Goal: Information Seeking & Learning: Understand process/instructions

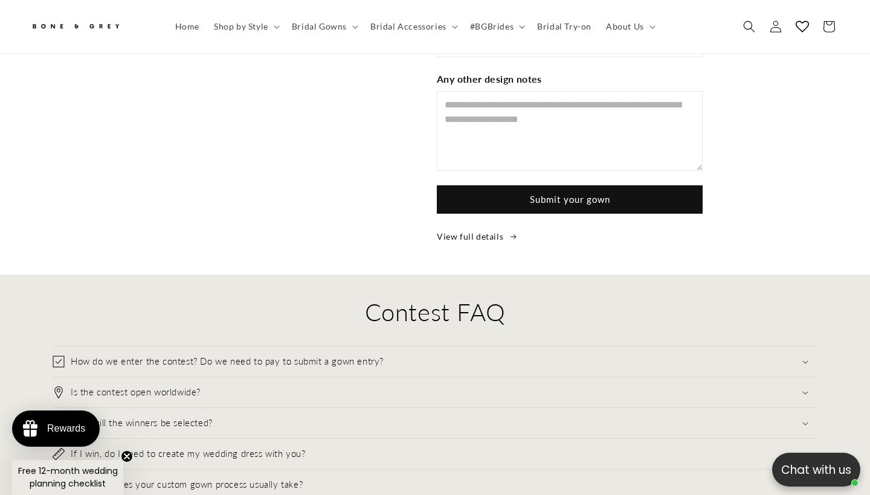
click at [406, 296] on h2 "Contest FAQ" at bounding box center [435, 311] width 764 height 31
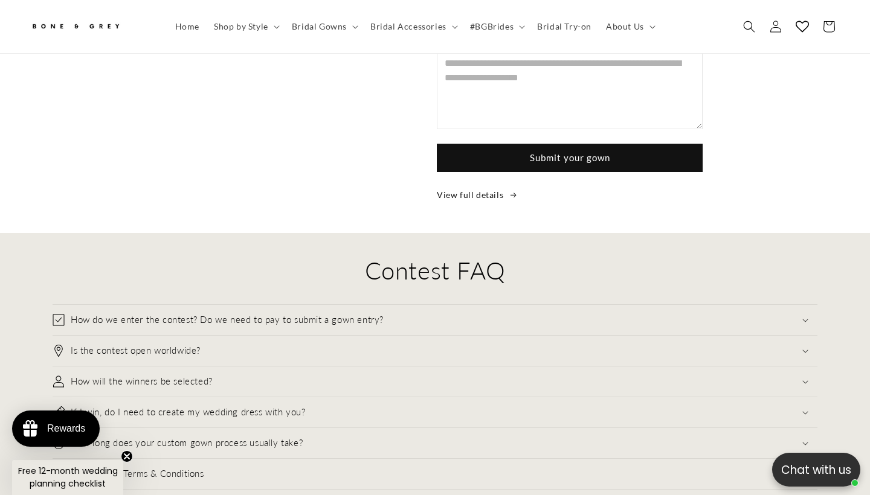
scroll to position [2730, 0]
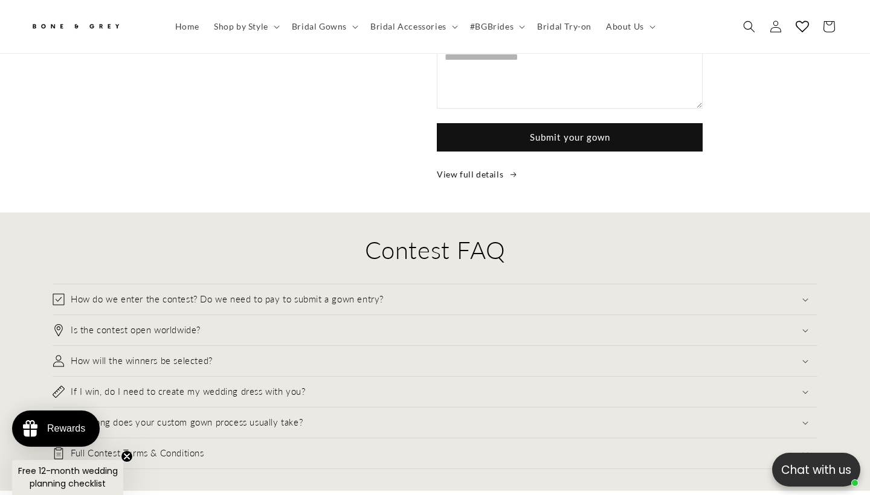
click at [488, 234] on h2 "Contest FAQ" at bounding box center [435, 249] width 764 height 31
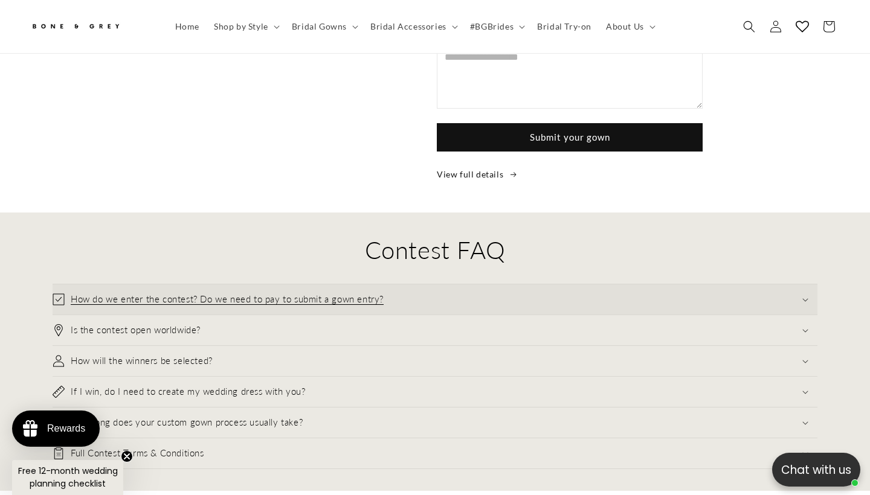
click at [450, 284] on summary "How do we enter the contest? Do we need to pay to submit a gown entry?" at bounding box center [435, 299] width 764 height 30
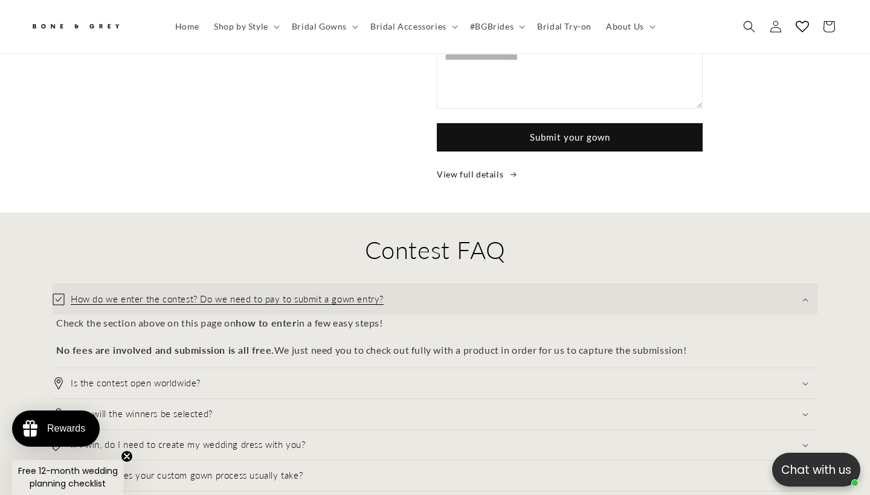
click at [448, 284] on summary "How do we enter the contest? Do we need to pay to submit a gown entry?" at bounding box center [435, 299] width 764 height 30
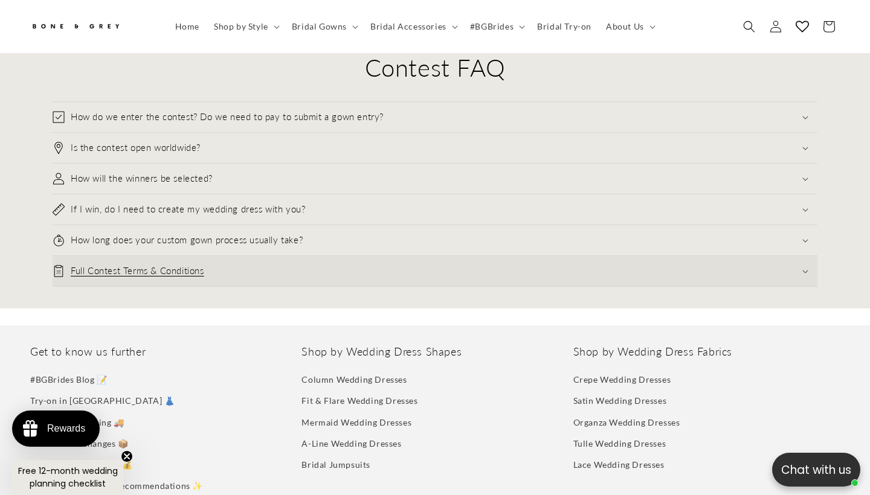
scroll to position [2914, 0]
click at [483, 255] on summary "Full Contest Terms & Conditions" at bounding box center [435, 270] width 764 height 30
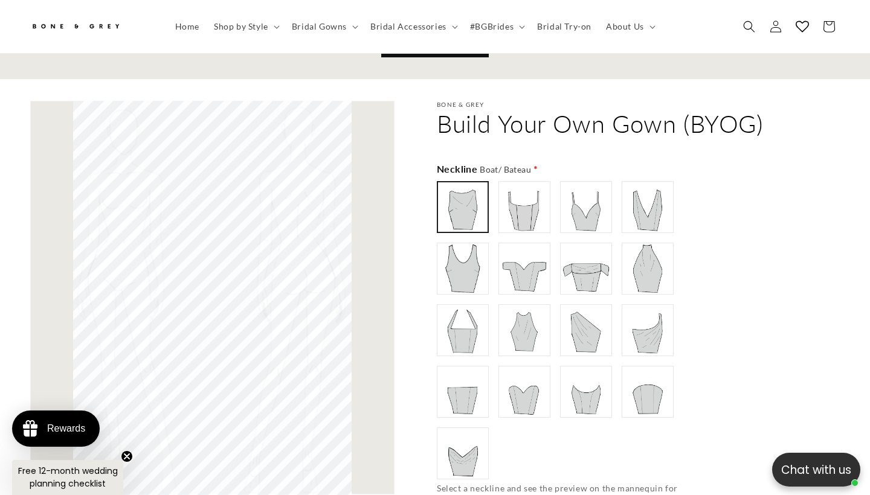
scroll to position [697, 0]
click at [126, 457] on icon "Close teaser" at bounding box center [126, 456] width 5 height 5
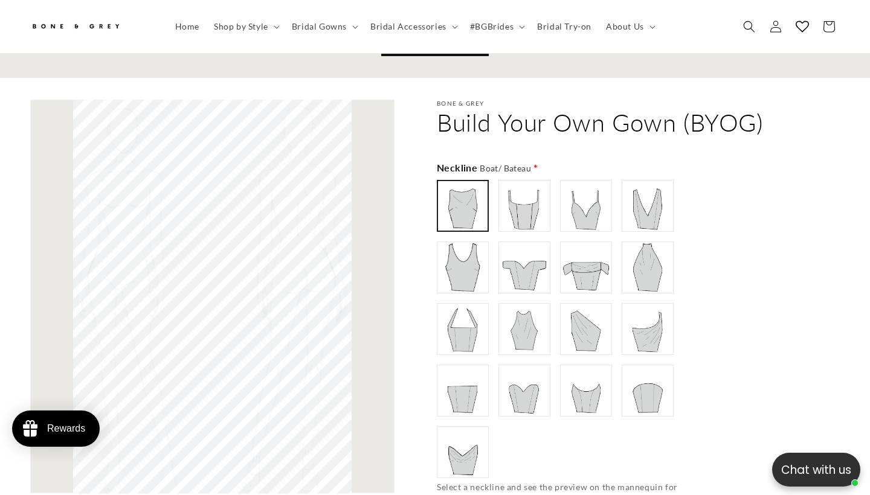
click at [78, 426] on div "Rewards" at bounding box center [66, 428] width 38 height 11
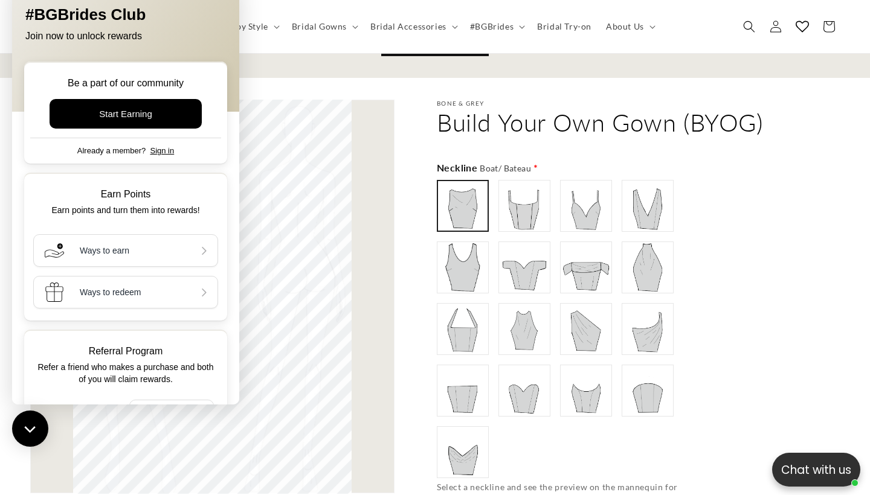
scroll to position [0, 293]
click at [353, 321] on div "Gallery Viewer" at bounding box center [212, 297] width 364 height 394
click at [635, 257] on img at bounding box center [647, 267] width 48 height 48
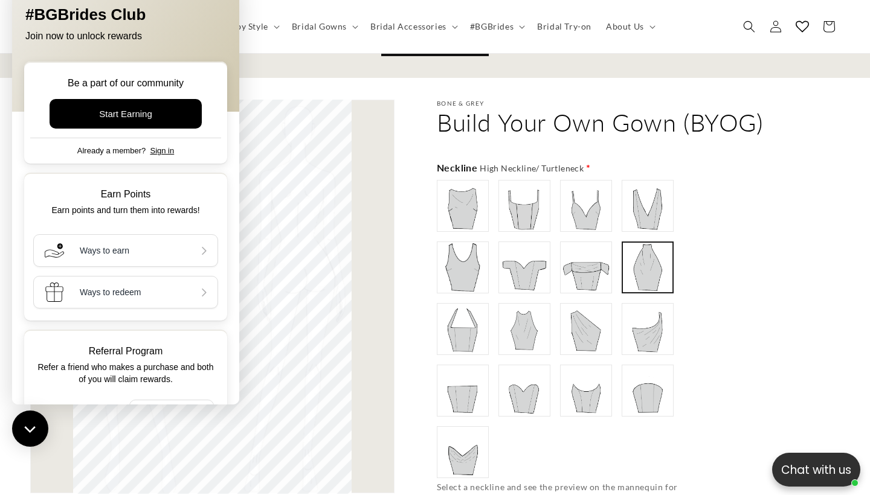
click at [30, 432] on div "Rewards Rewards" at bounding box center [30, 428] width 36 height 39
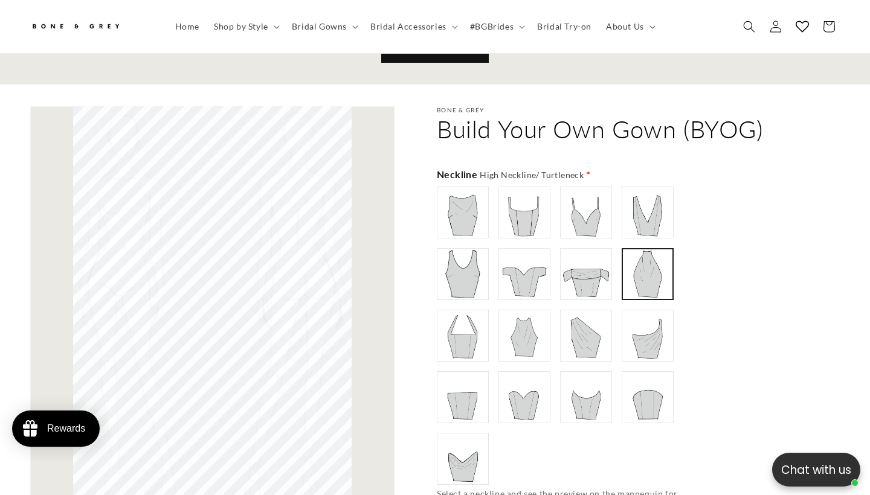
scroll to position [0, 0]
click at [452, 188] on img at bounding box center [462, 212] width 48 height 48
click at [451, 250] on img at bounding box center [462, 274] width 48 height 48
click at [508, 312] on img at bounding box center [524, 336] width 48 height 48
click at [528, 373] on img at bounding box center [524, 397] width 48 height 48
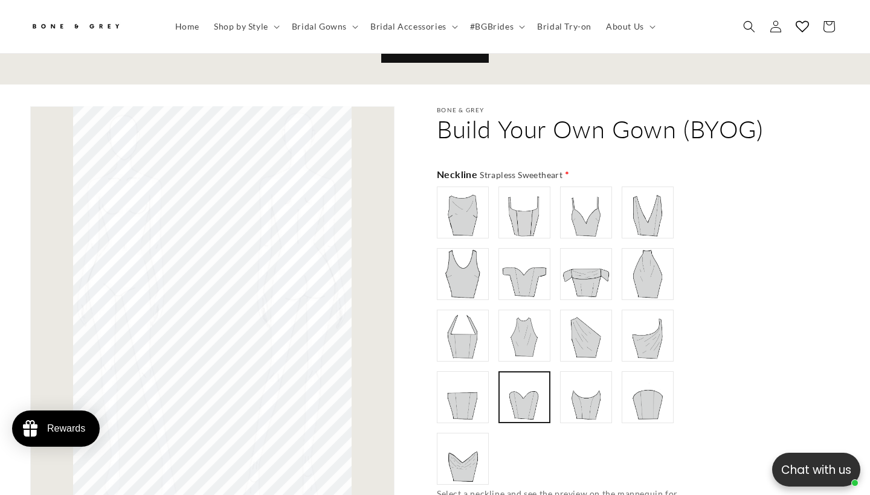
click at [589, 373] on img at bounding box center [586, 397] width 48 height 48
click at [642, 373] on img at bounding box center [647, 397] width 48 height 48
click at [650, 281] on div "Boat/ Bateau" at bounding box center [570, 336] width 266 height 298
click at [652, 250] on img at bounding box center [647, 274] width 48 height 48
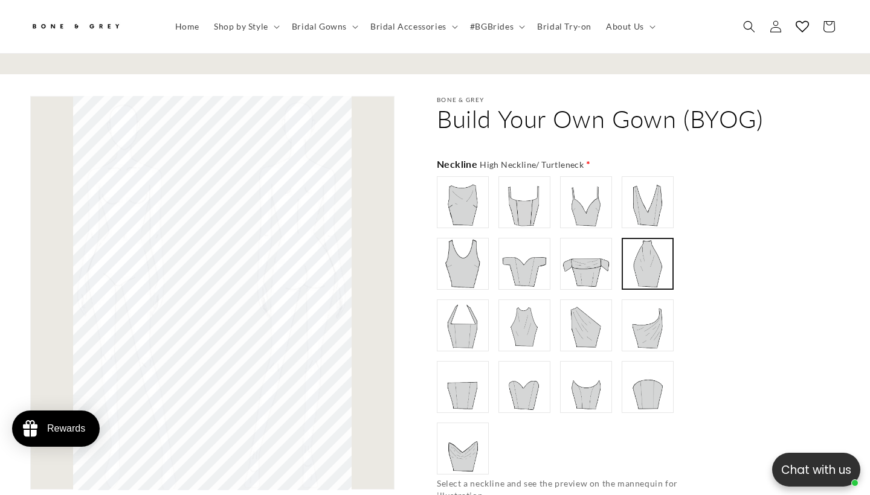
scroll to position [0, 587]
click at [466, 380] on img at bounding box center [462, 387] width 48 height 48
click at [462, 424] on img at bounding box center [462, 448] width 48 height 48
click at [474, 321] on img at bounding box center [462, 325] width 48 height 48
click at [472, 261] on div "Boat/ Bateau" at bounding box center [570, 325] width 266 height 298
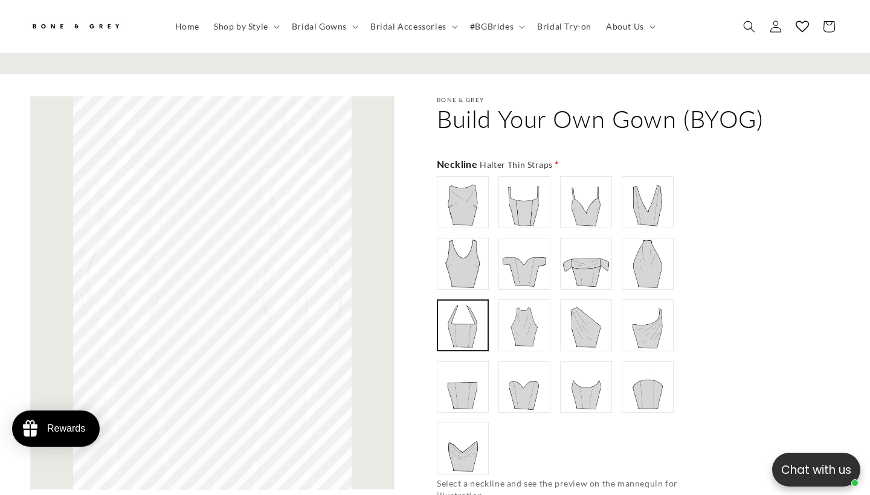
click at [472, 245] on img at bounding box center [462, 264] width 48 height 48
click at [462, 188] on img at bounding box center [462, 202] width 48 height 48
click at [523, 178] on img at bounding box center [524, 202] width 48 height 48
click at [585, 240] on img at bounding box center [586, 264] width 48 height 48
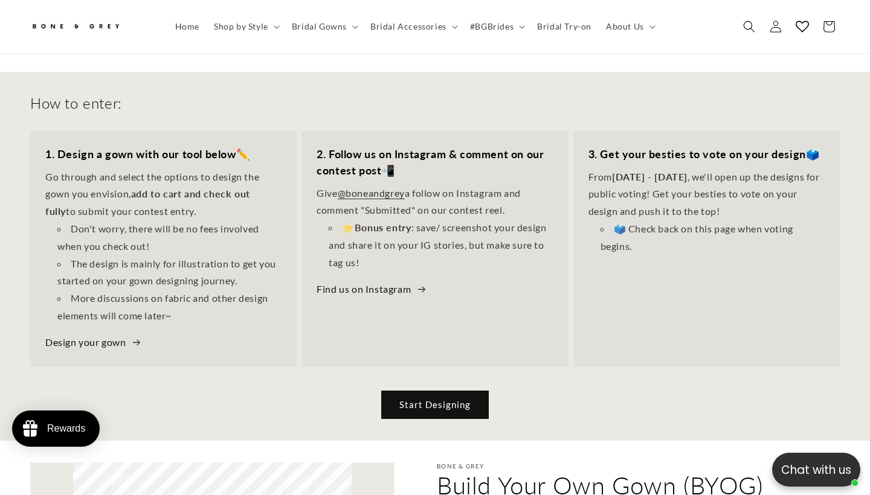
scroll to position [345, 0]
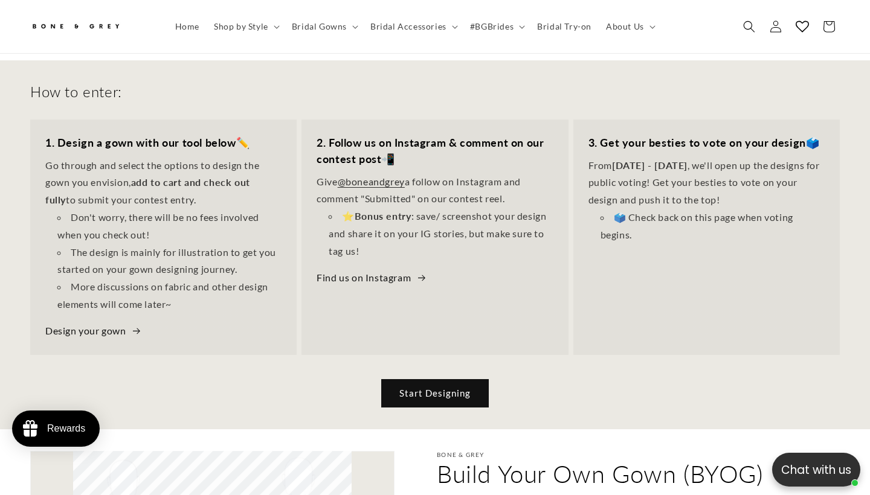
drag, startPoint x: 30, startPoint y: 63, endPoint x: 126, endPoint y: 73, distance: 96.5
click at [126, 74] on div "How to enter: 1. Design a gown with our tool below ✏️ Go through and select the…" at bounding box center [435, 244] width 870 height 368
copy h2 "How to enter:"
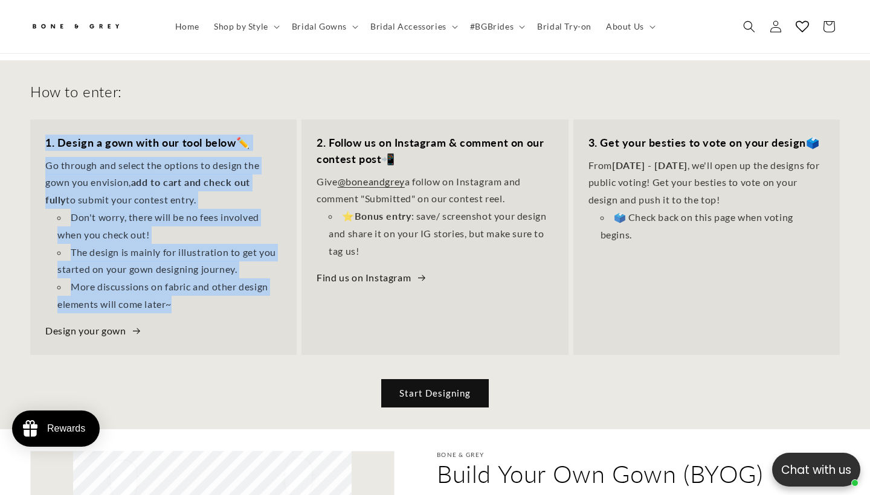
drag, startPoint x: 46, startPoint y: 116, endPoint x: 183, endPoint y: 280, distance: 213.9
click at [183, 280] on div "1. Design a gown with our tool below ✏️ Go through and select the options to de…" at bounding box center [163, 237] width 266 height 235
copy div "1. Design a gown with our tool below ✏️ Go through and select the options to de…"
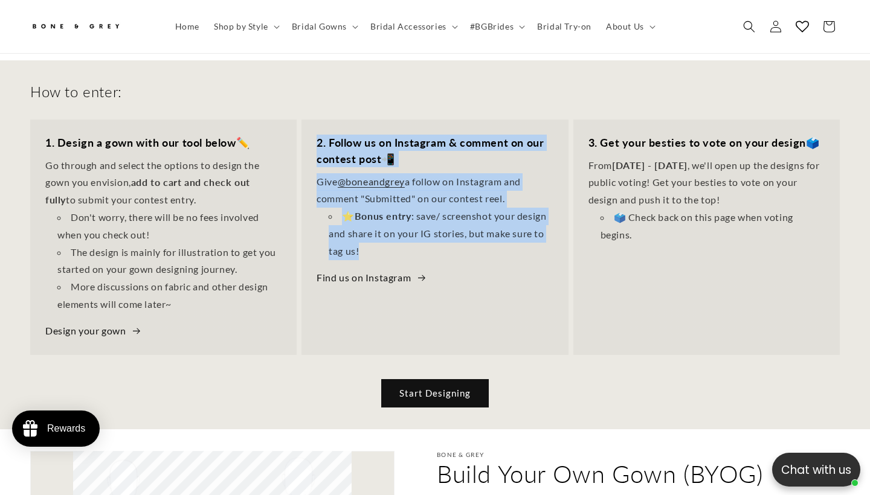
drag, startPoint x: 317, startPoint y: 115, endPoint x: 379, endPoint y: 223, distance: 124.4
click at [379, 223] on div "2. Follow us on Instagram & comment on our contest post 📲 Give @boneandgrey a f…" at bounding box center [434, 211] width 266 height 182
copy div "2. Follow us on Instagram & comment on our contest post 📲 Give @boneandgrey a f…"
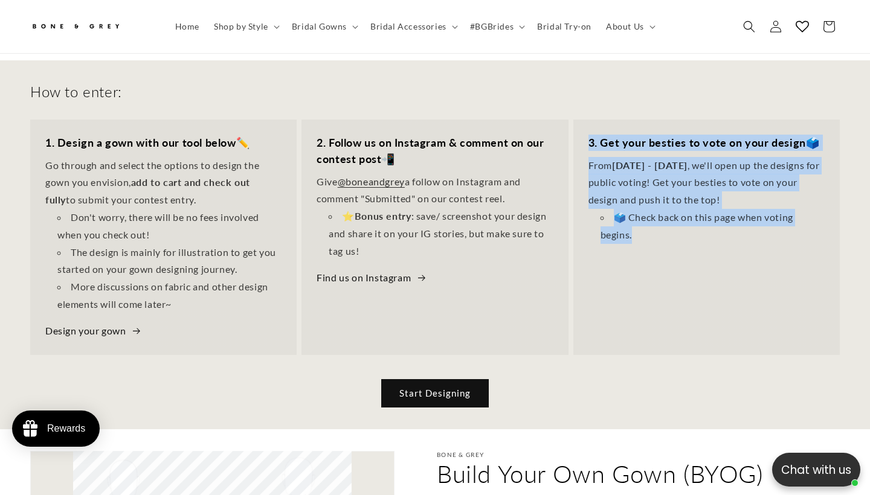
drag, startPoint x: 591, startPoint y: 114, endPoint x: 636, endPoint y: 210, distance: 106.4
click at [636, 210] on div "3. Get your besties to vote on your design 🗳️ From [DATE] - [DATE] , we'll open…" at bounding box center [706, 189] width 266 height 139
copy div "3. Get your besties to vote on your design 🗳️ From [DATE] - [DATE] , we'll open…"
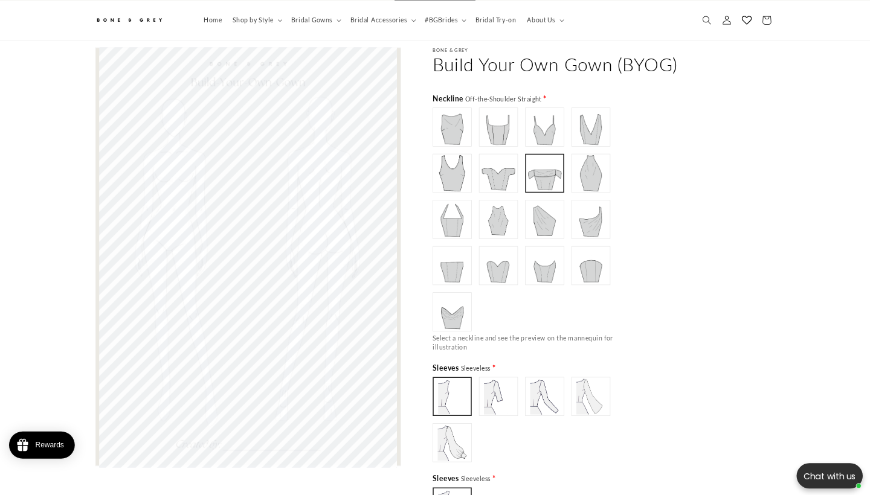
scroll to position [0, 293]
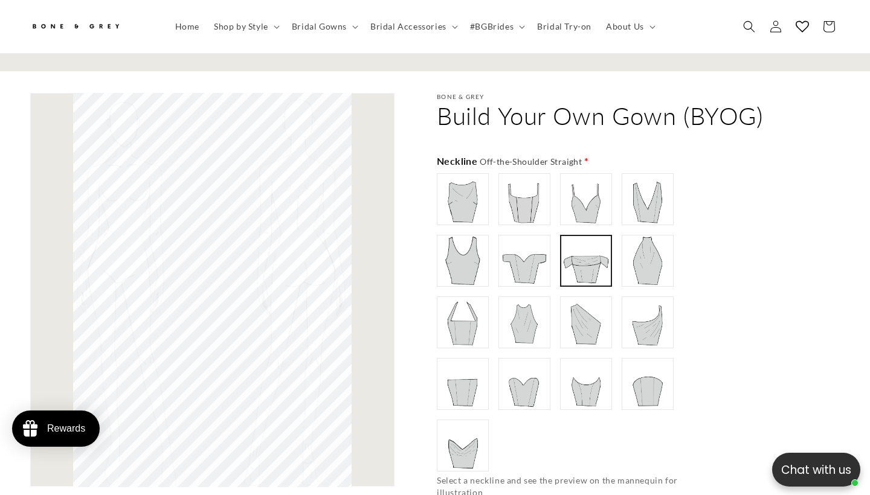
scroll to position [0, 587]
click at [444, 184] on img at bounding box center [462, 199] width 48 height 48
click at [484, 307] on img at bounding box center [462, 322] width 48 height 48
type input "******"
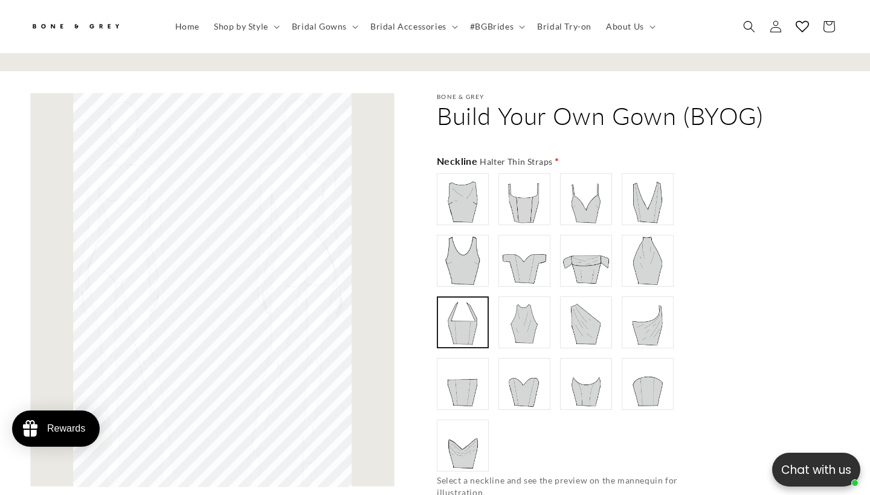
click at [534, 311] on img at bounding box center [524, 322] width 48 height 48
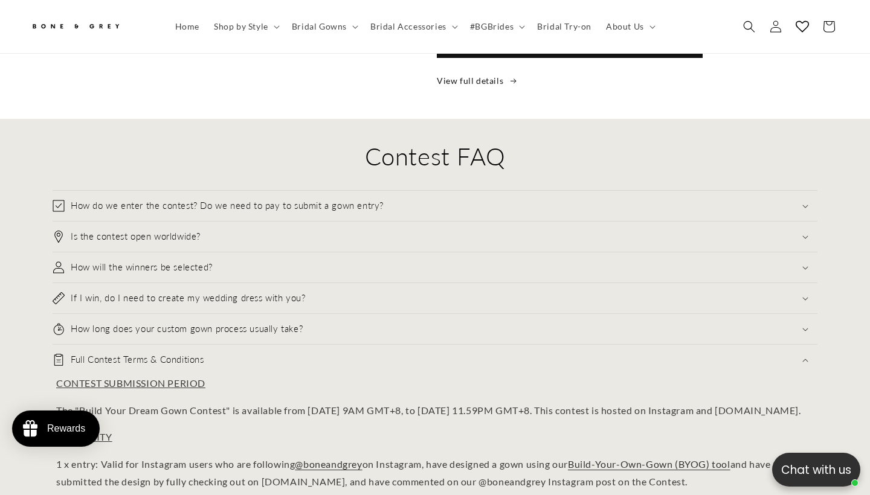
scroll to position [2472, 0]
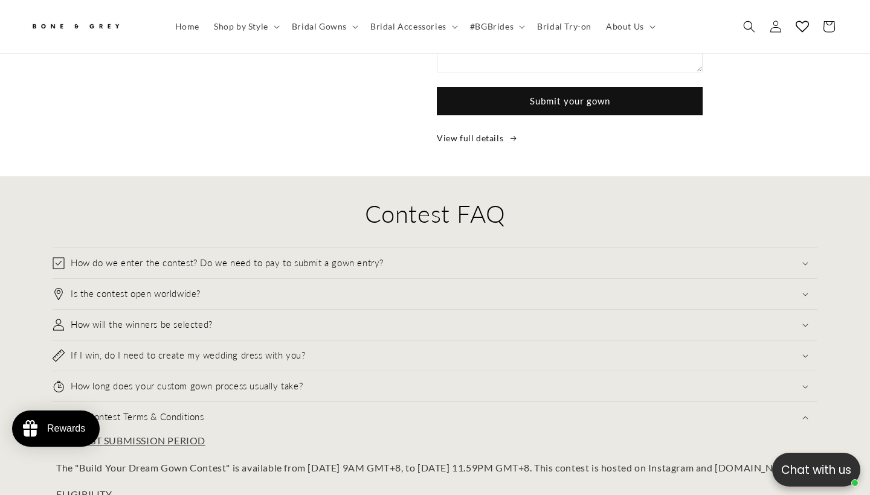
drag, startPoint x: 367, startPoint y: 187, endPoint x: 516, endPoint y: 182, distance: 149.8
click at [516, 198] on h2 "Contest FAQ" at bounding box center [435, 213] width 764 height 31
copy h2 "Contest FAQ"
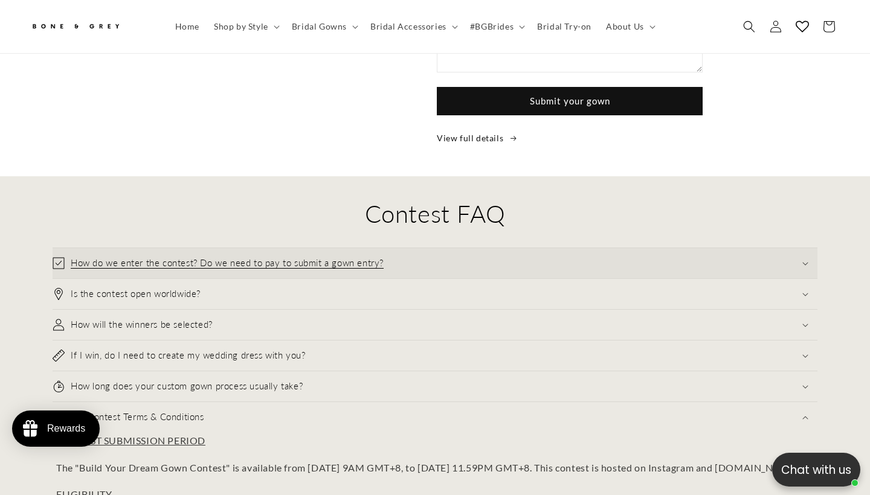
click at [440, 248] on summary "How do we enter the contest? Do we need to pay to submit a gown entry?" at bounding box center [435, 263] width 764 height 30
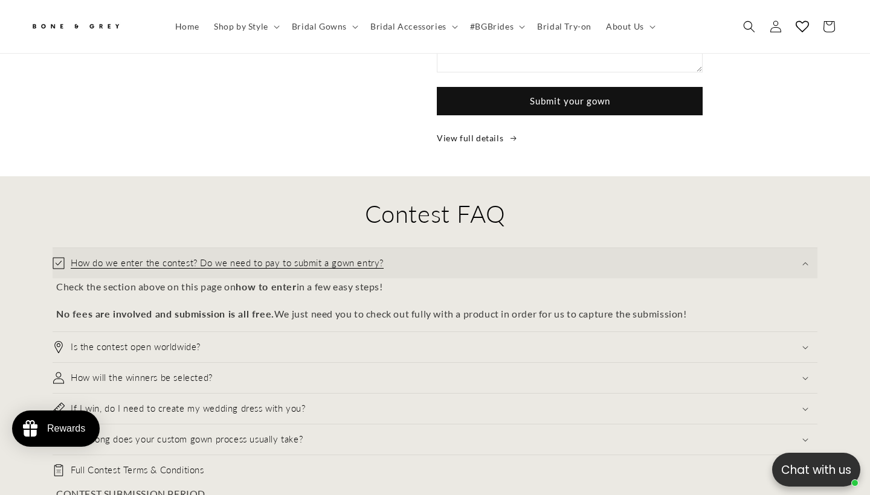
scroll to position [0, 587]
drag, startPoint x: 702, startPoint y: 283, endPoint x: 111, endPoint y: 228, distance: 593.7
click at [111, 248] on details "How do we enter the contest? Do we need to pay to submit a gown entry? Check th…" at bounding box center [435, 285] width 764 height 75
copy details "How do we enter the contest? Do we need to pay to submit a gown entry? Check th…"
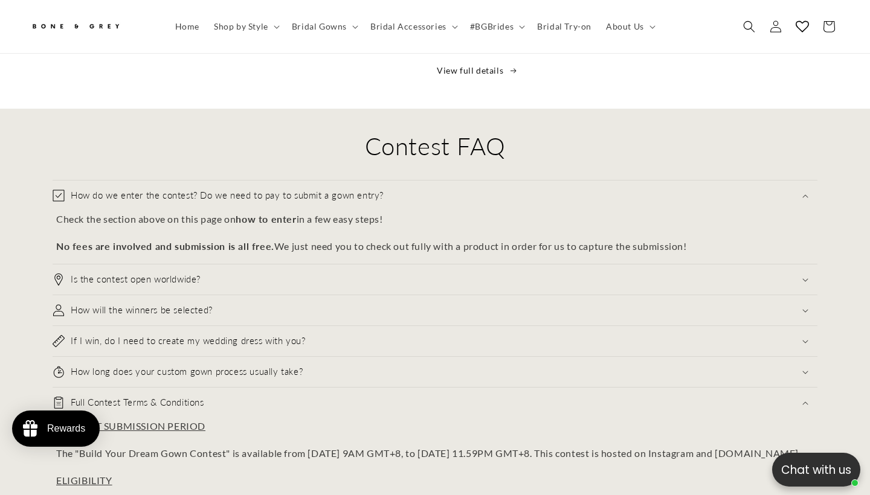
scroll to position [2541, 0]
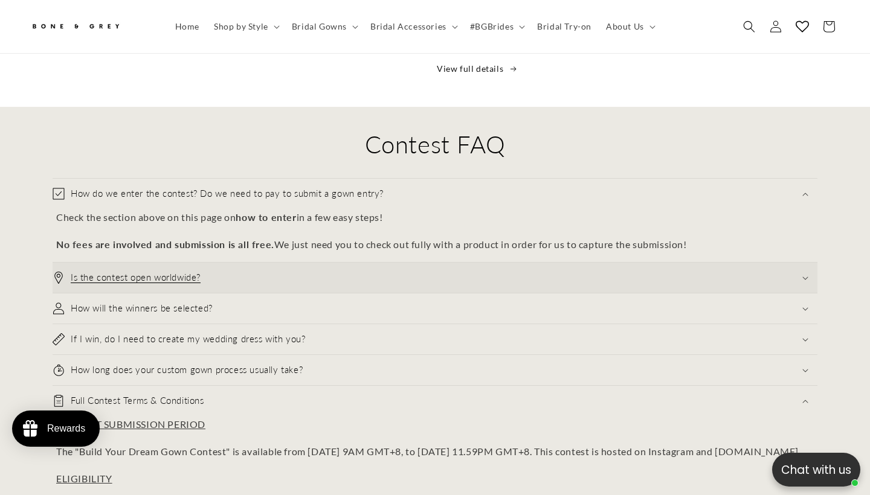
click at [377, 263] on summary "Is the contest open worldwide?" at bounding box center [435, 278] width 764 height 30
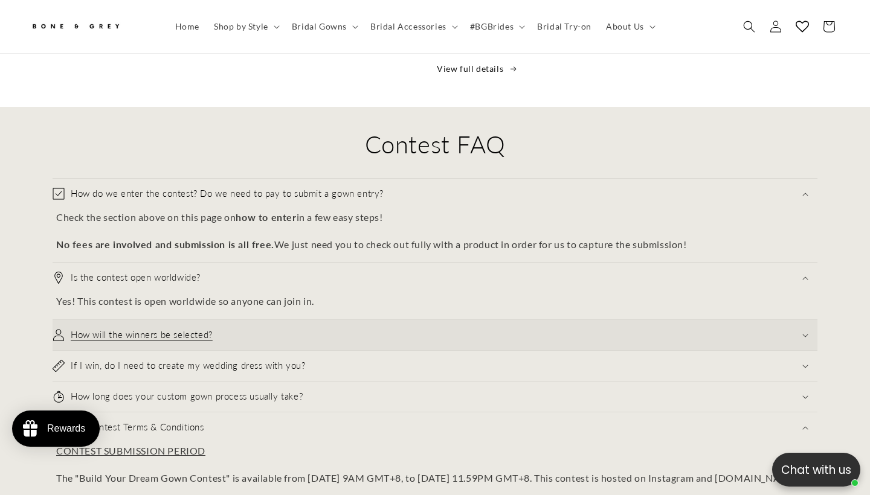
scroll to position [2563, 0]
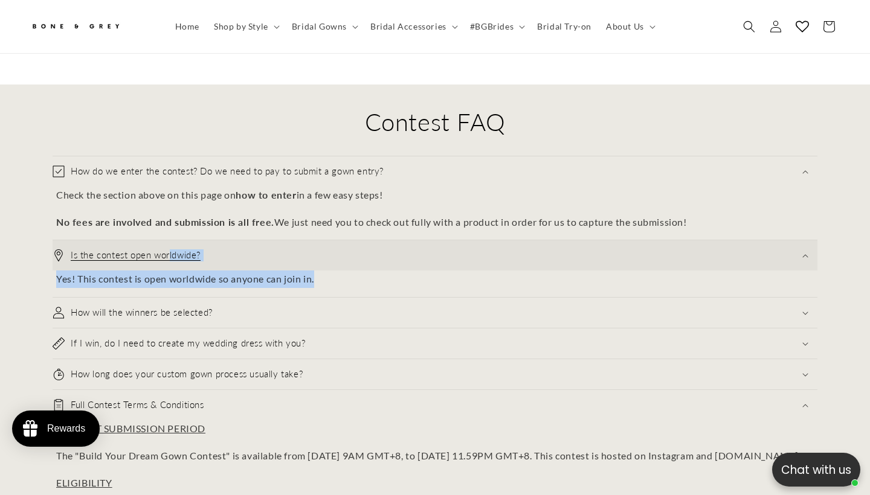
drag, startPoint x: 328, startPoint y: 251, endPoint x: 66, endPoint y: 231, distance: 262.9
click at [66, 240] on details "Is the contest open worldwide? Yes! This contest is open worldwide so anyone ca…" at bounding box center [435, 264] width 764 height 48
copy details "Is the contest open worldwide? Yes! This contest is open worldwide so anyone ca…"
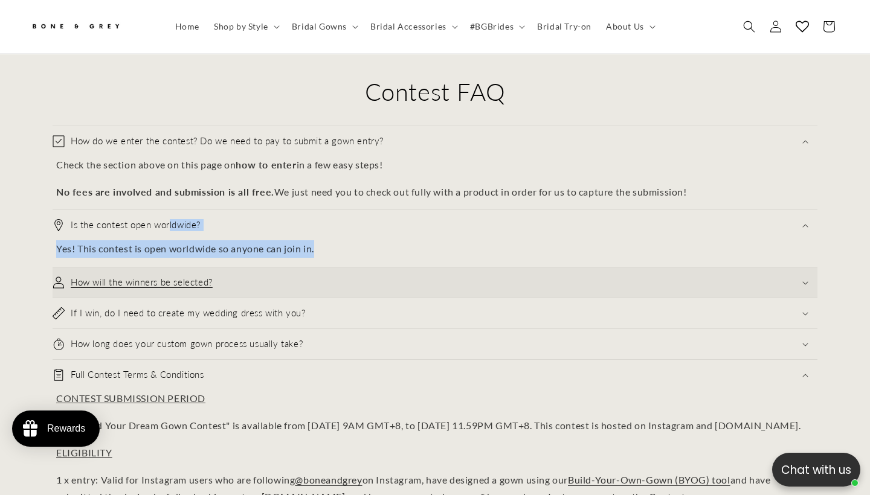
scroll to position [2597, 0]
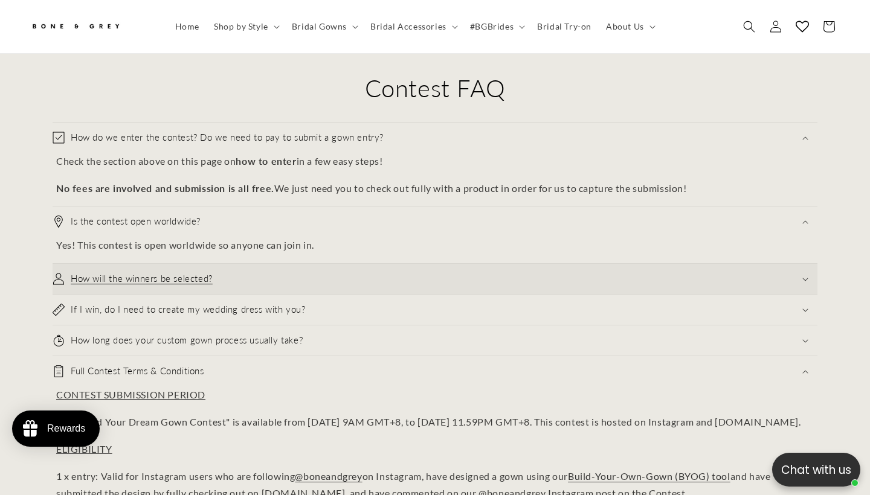
click at [258, 264] on summary "How will the winners be selected?" at bounding box center [435, 279] width 764 height 30
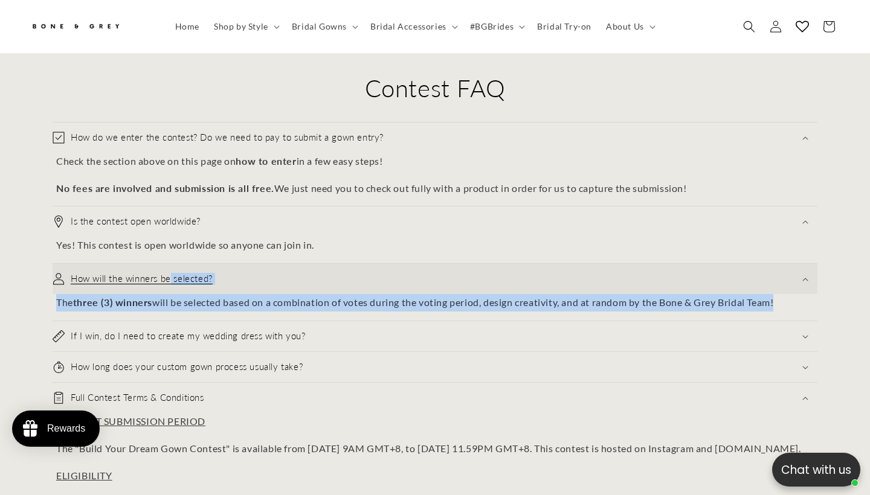
drag, startPoint x: 794, startPoint y: 277, endPoint x: 132, endPoint y: 240, distance: 662.8
click at [132, 264] on details "How will the winners be selected? The three (3) winners will be selected based …" at bounding box center [435, 288] width 764 height 48
copy details "How will the winners be selected? The three (3) winners will be selected based …"
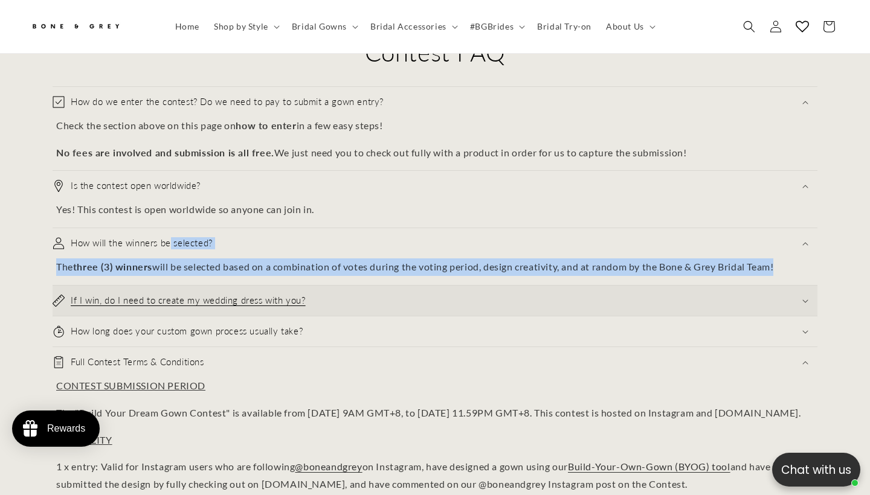
scroll to position [2635, 0]
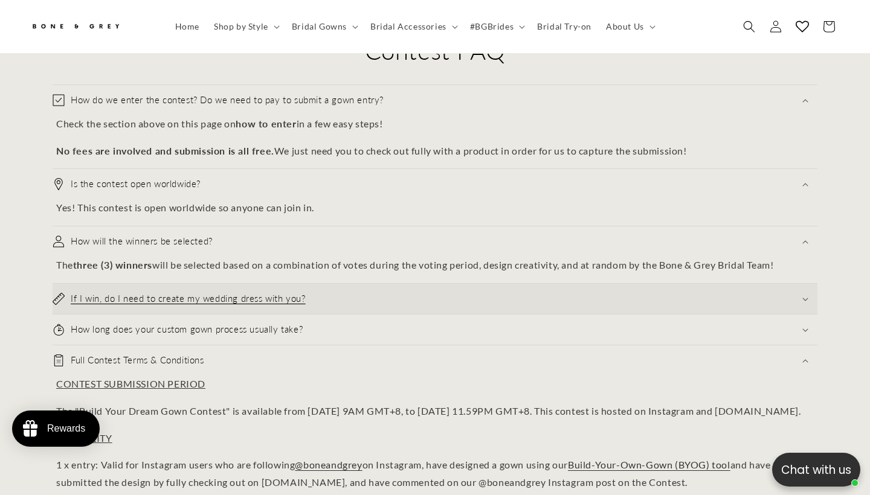
click at [336, 284] on summary "If I win, do I need to create my wedding dress with you?" at bounding box center [435, 299] width 764 height 30
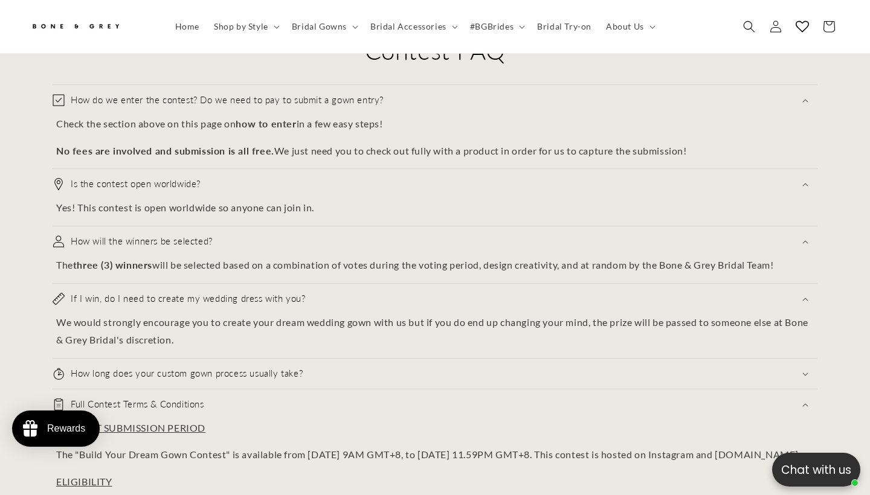
click at [258, 320] on div "If I win, do I need to create my wedding dress with you? We would strongly enco…" at bounding box center [435, 321] width 764 height 75
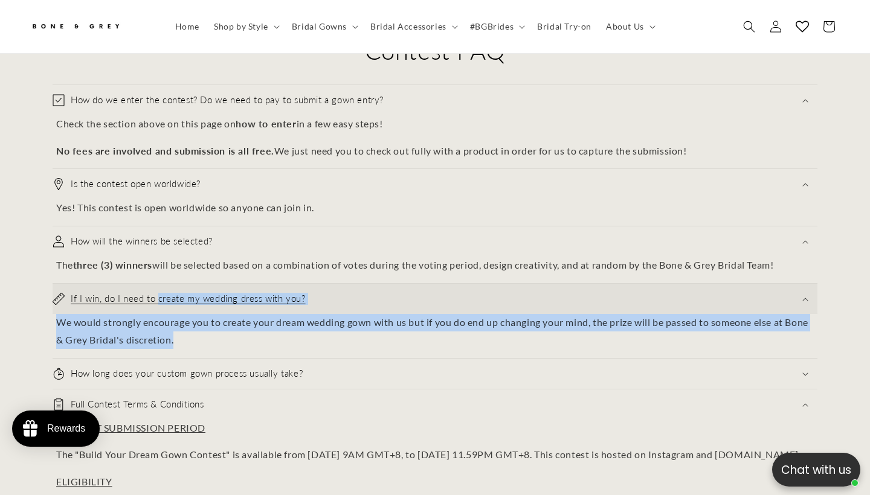
scroll to position [0, 0]
drag, startPoint x: 258, startPoint y: 320, endPoint x: 62, endPoint y: 273, distance: 202.4
click at [62, 284] on div "If I win, do I need to create my wedding dress with you? We would strongly enco…" at bounding box center [435, 321] width 764 height 75
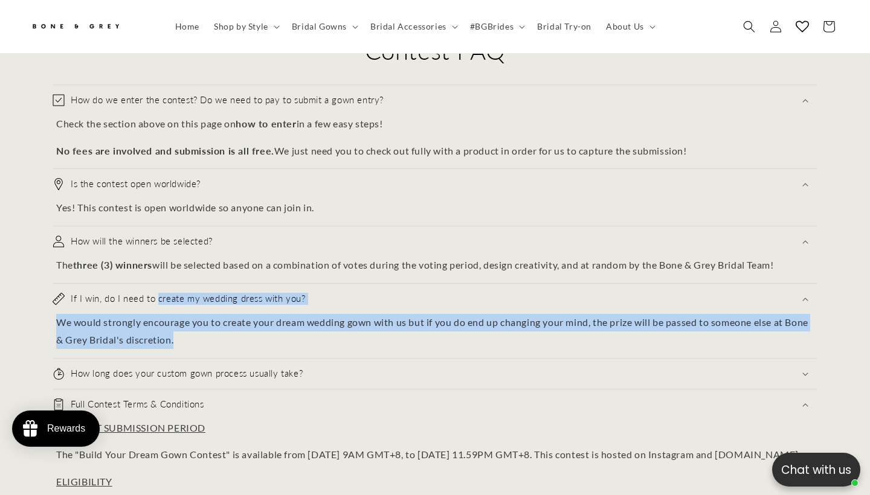
copy details "If I win, do I need to create my wedding dress with you? We would strongly enco…"
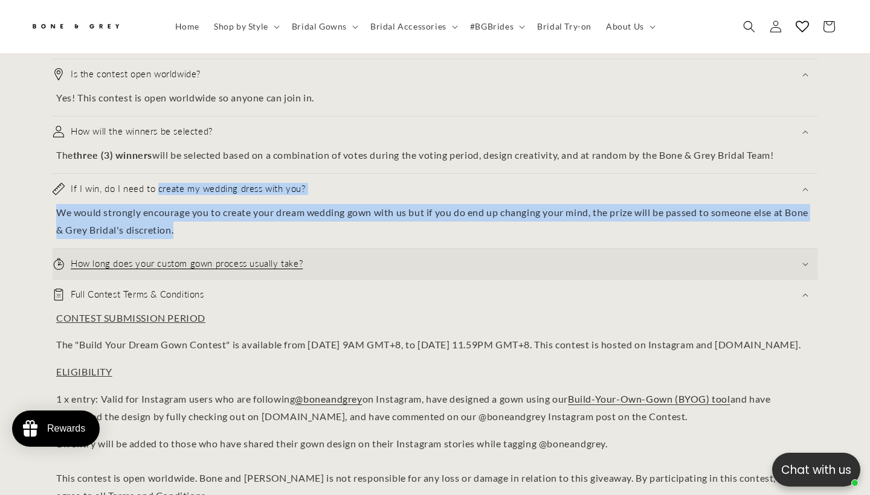
scroll to position [2747, 0]
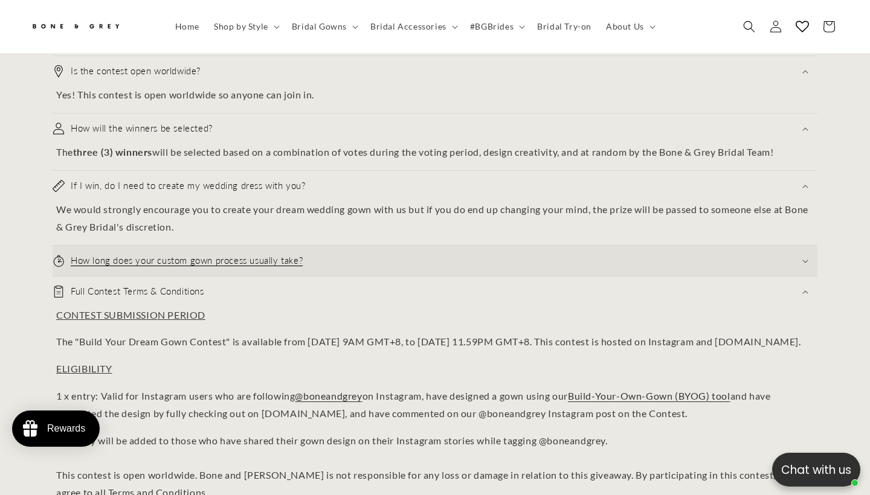
click at [311, 246] on summary "How long does your custom gown process usually take?" at bounding box center [435, 261] width 764 height 30
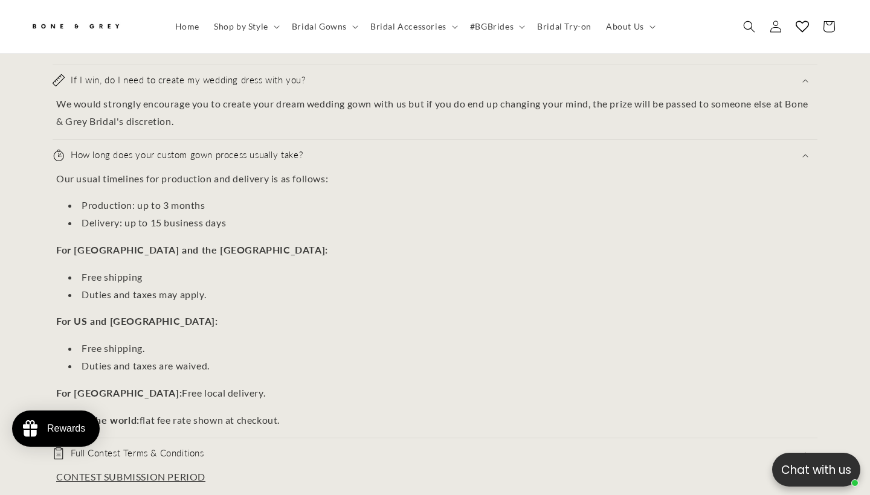
scroll to position [0, 587]
click at [305, 412] on p "Rest of the world: flat fee rate shown at checkout." at bounding box center [434, 421] width 757 height 18
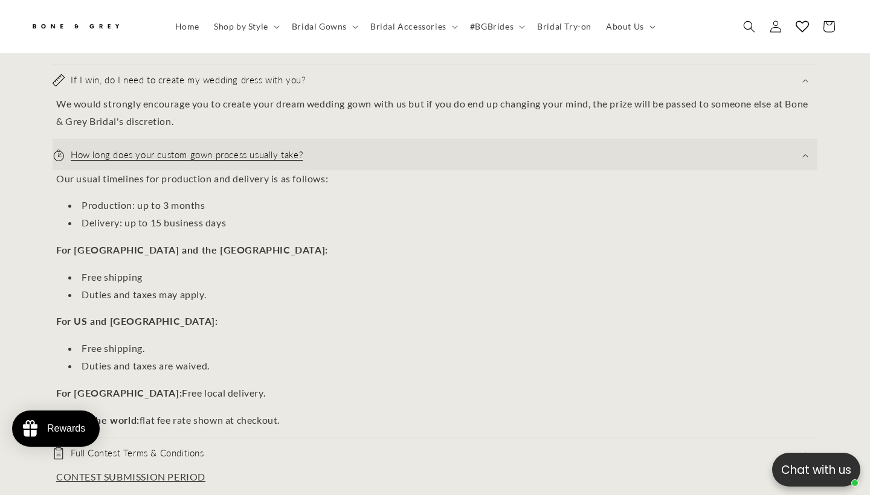
drag, startPoint x: 305, startPoint y: 393, endPoint x: 61, endPoint y: 137, distance: 353.6
click at [61, 140] on details "How long does your custom gown process usually take? Our usual timelines for pr…" at bounding box center [435, 284] width 764 height 289
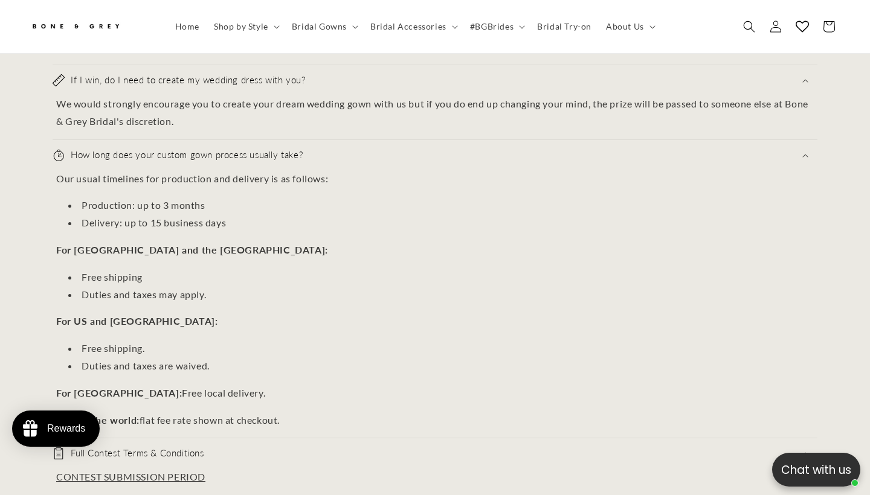
copy details "How long does your custom gown process usually take? Our usual timelines for pr…"
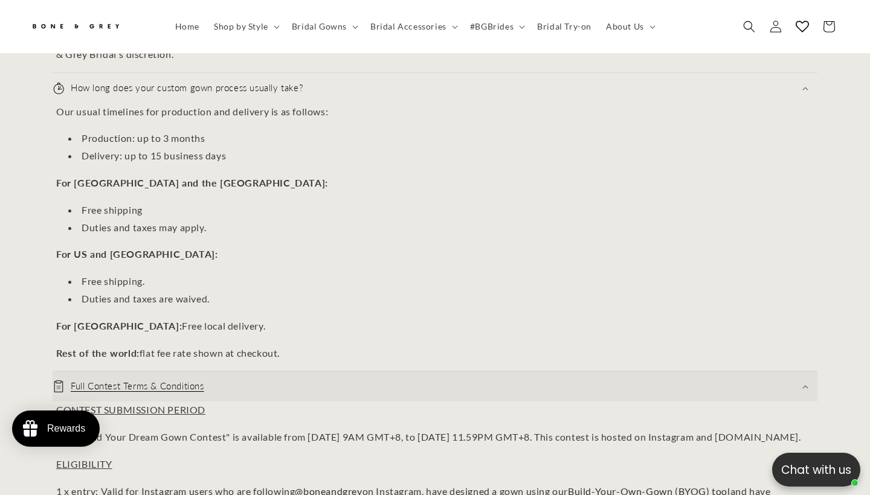
scroll to position [2938, 0]
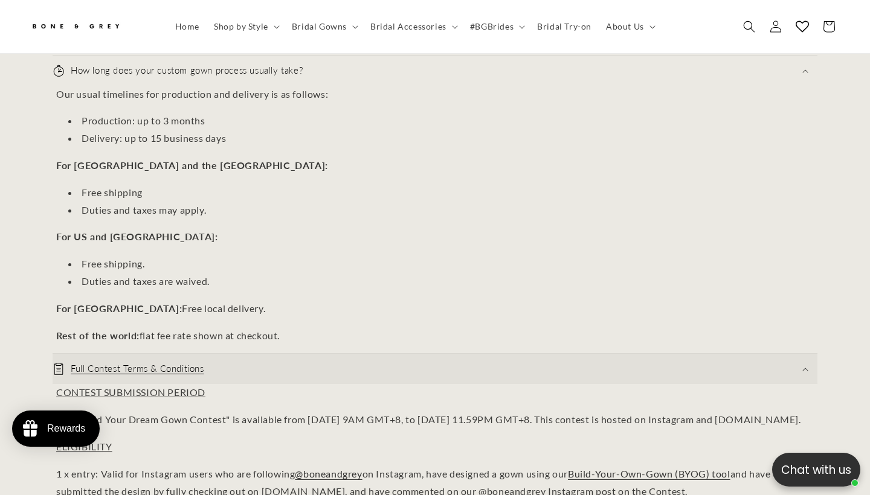
click at [253, 354] on summary "Full Contest Terms & Conditions" at bounding box center [435, 369] width 764 height 30
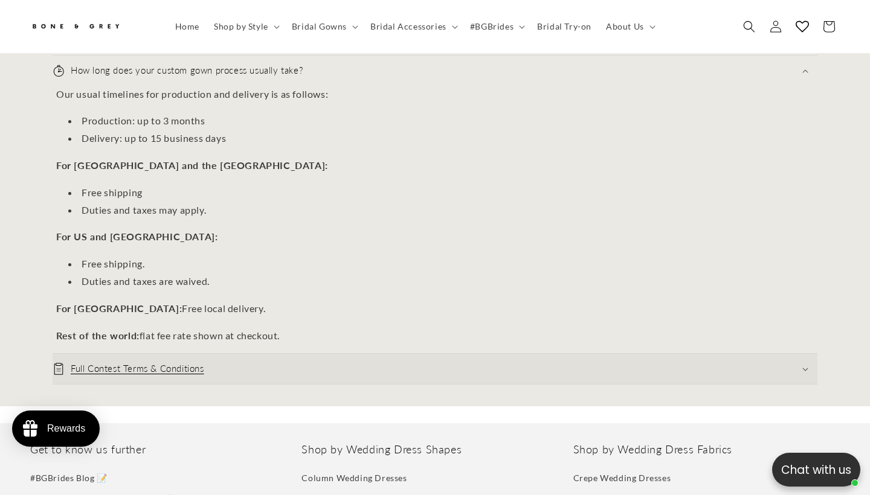
click at [253, 354] on summary "Full Contest Terms & Conditions" at bounding box center [435, 369] width 764 height 30
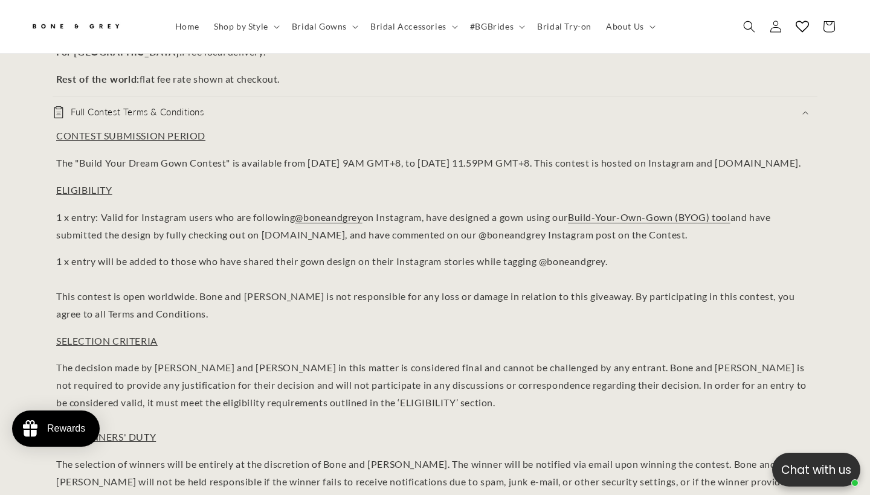
scroll to position [3140, 0]
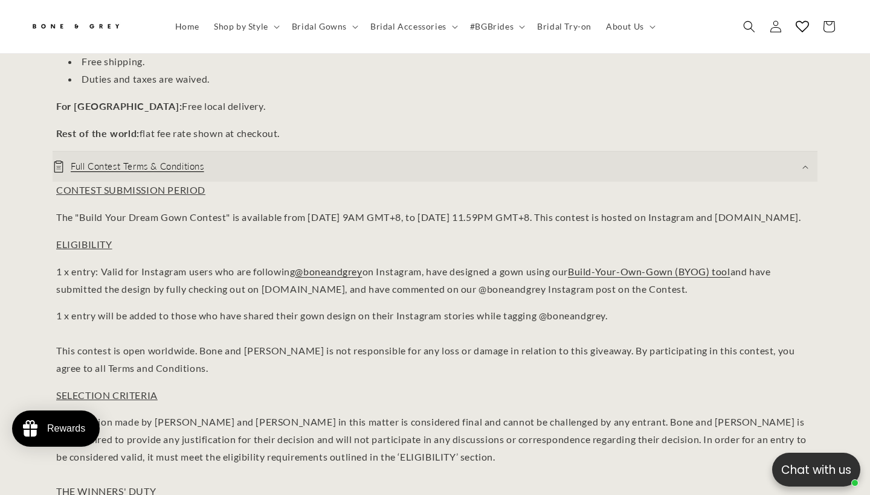
click at [63, 162] on icon at bounding box center [58, 167] width 9 height 11
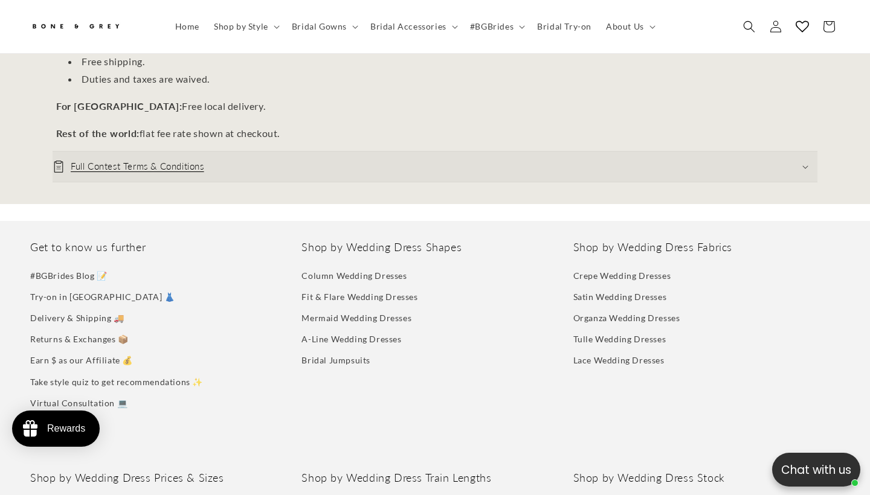
click at [63, 162] on icon at bounding box center [58, 167] width 9 height 11
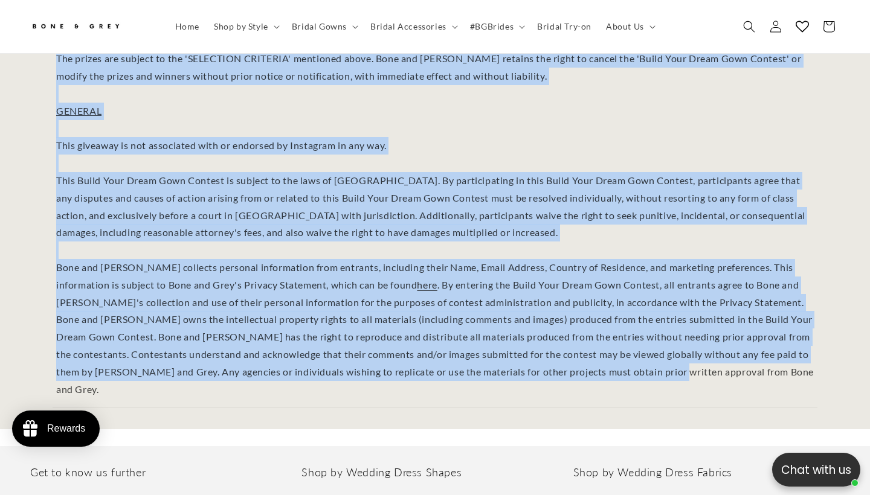
scroll to position [0, 293]
drag, startPoint x: 53, startPoint y: 160, endPoint x: 581, endPoint y: 342, distance: 558.9
